Goal: Use online tool/utility: Utilize a website feature to perform a specific function

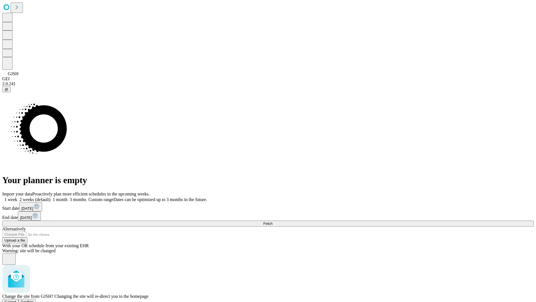
click at [34, 299] on span "Confirm" at bounding box center [27, 301] width 13 height 4
click at [17, 197] on label "1 week" at bounding box center [9, 199] width 15 height 5
click at [273, 221] on span "Fetch" at bounding box center [267, 223] width 9 height 4
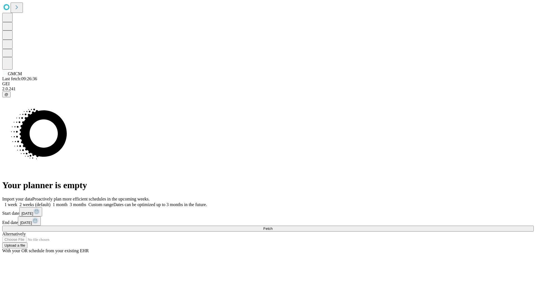
click at [17, 202] on label "1 week" at bounding box center [9, 204] width 15 height 5
click at [273, 226] on span "Fetch" at bounding box center [267, 228] width 9 height 4
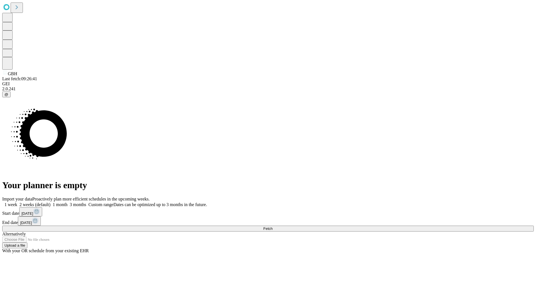
click at [273, 226] on span "Fetch" at bounding box center [267, 228] width 9 height 4
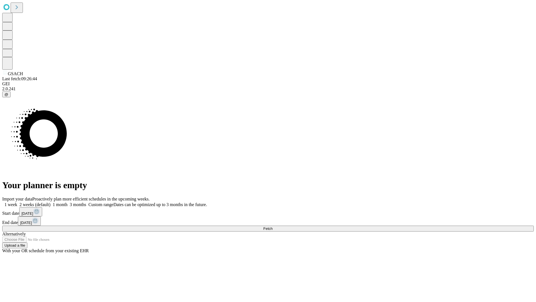
click at [17, 202] on label "1 week" at bounding box center [9, 204] width 15 height 5
click at [273, 226] on span "Fetch" at bounding box center [267, 228] width 9 height 4
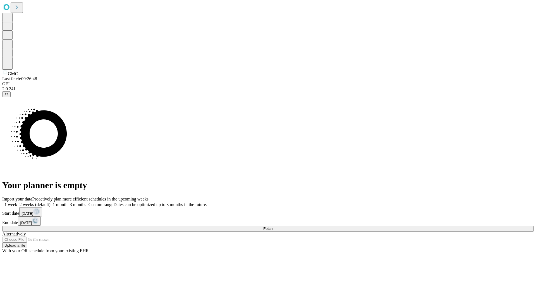
click at [273, 226] on span "Fetch" at bounding box center [267, 228] width 9 height 4
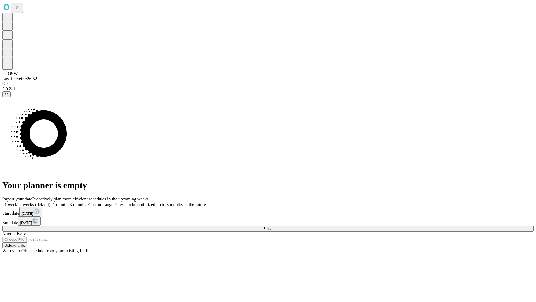
click at [17, 202] on label "1 week" at bounding box center [9, 204] width 15 height 5
click at [273, 226] on span "Fetch" at bounding box center [267, 228] width 9 height 4
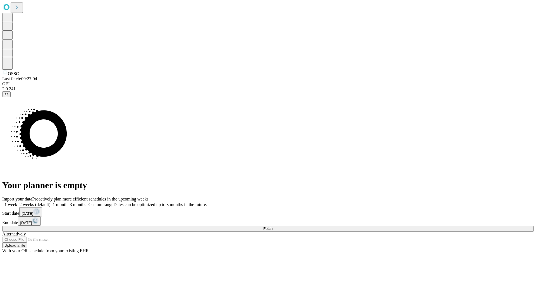
click at [273, 226] on span "Fetch" at bounding box center [267, 228] width 9 height 4
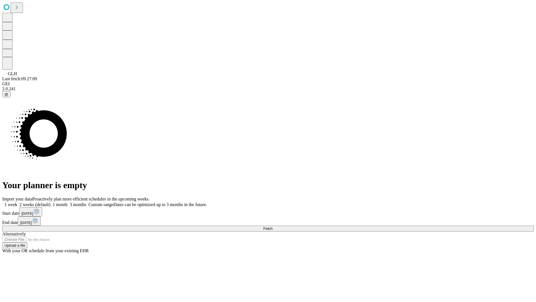
click at [17, 202] on label "1 week" at bounding box center [9, 204] width 15 height 5
click at [273, 226] on span "Fetch" at bounding box center [267, 228] width 9 height 4
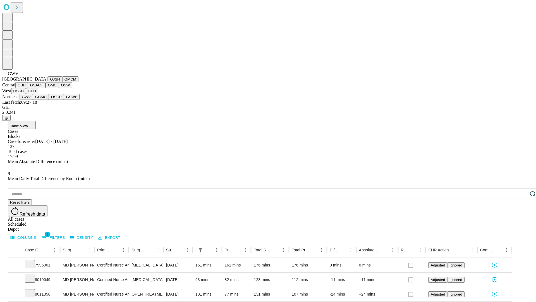
click at [43, 100] on button "GCMC" at bounding box center [41, 97] width 16 height 6
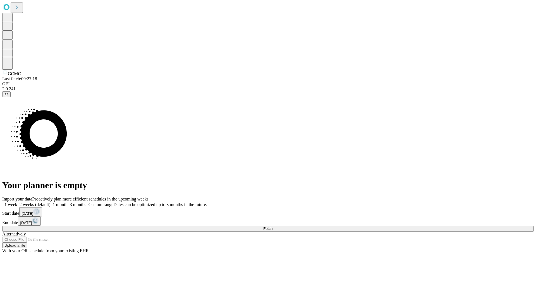
click at [273, 226] on span "Fetch" at bounding box center [267, 228] width 9 height 4
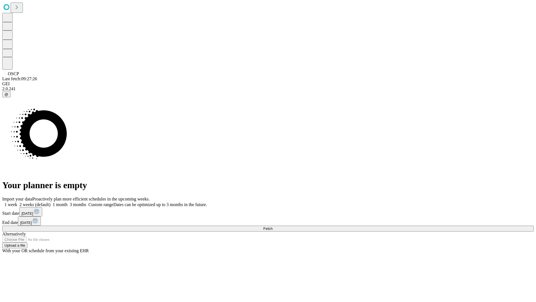
click at [17, 202] on label "1 week" at bounding box center [9, 204] width 15 height 5
click at [273, 226] on span "Fetch" at bounding box center [267, 228] width 9 height 4
